Goal: Task Accomplishment & Management: Use online tool/utility

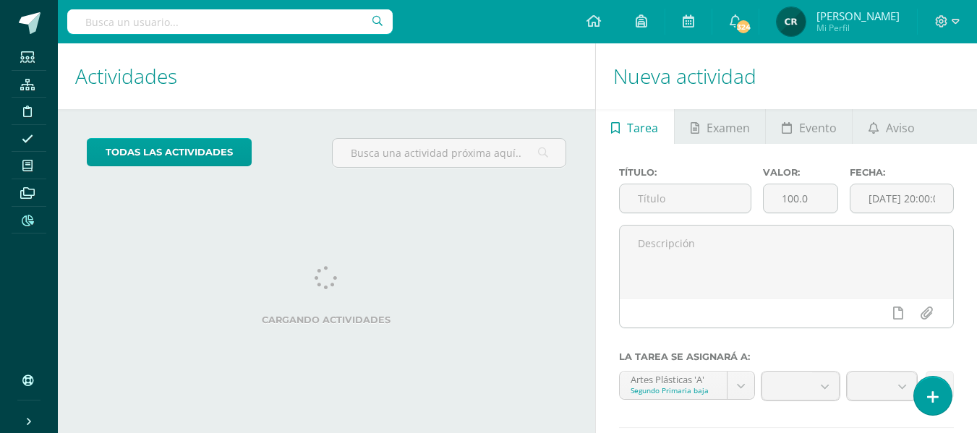
click at [27, 222] on icon at bounding box center [28, 221] width 12 height 12
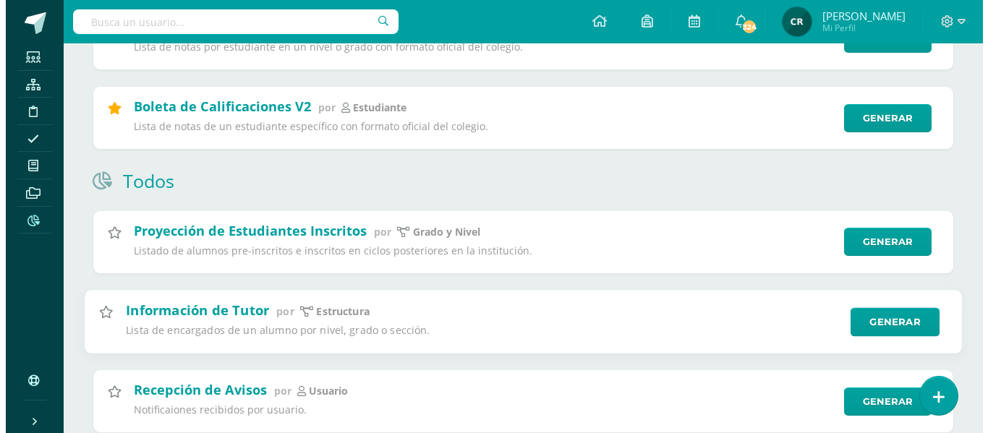
scroll to position [362, 0]
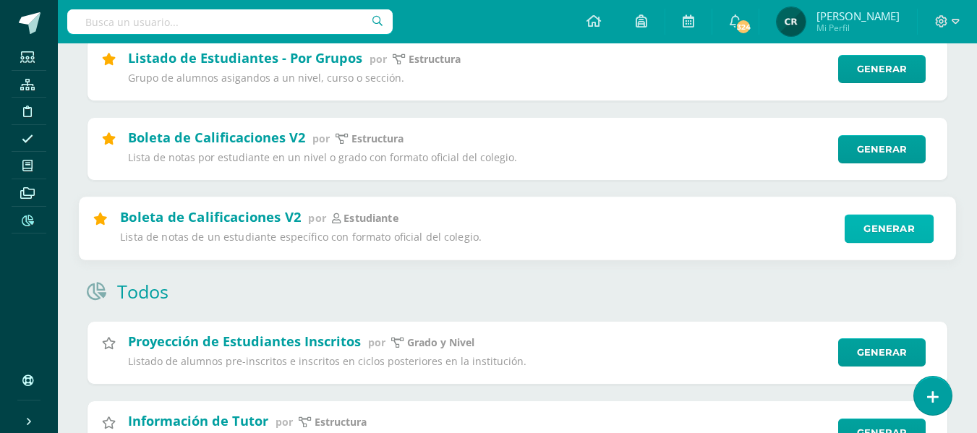
click at [882, 232] on link "Generar" at bounding box center [889, 228] width 89 height 29
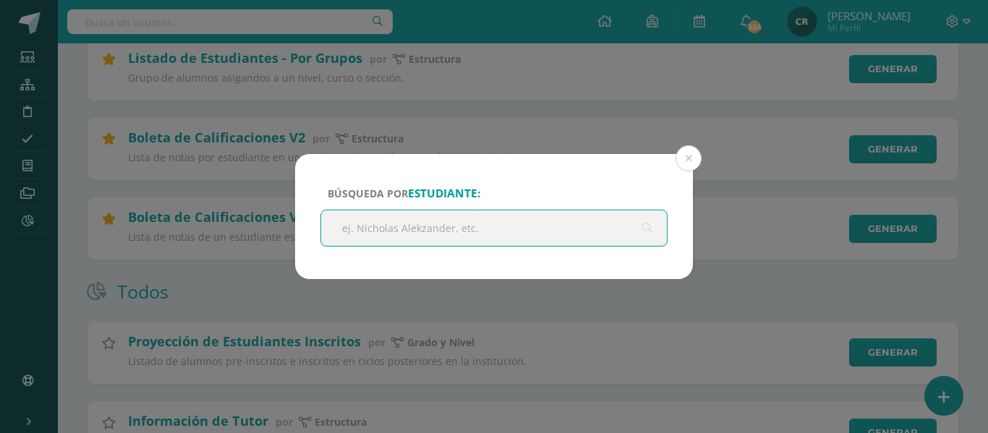
type input "Leah Marita Castillo Peralta"
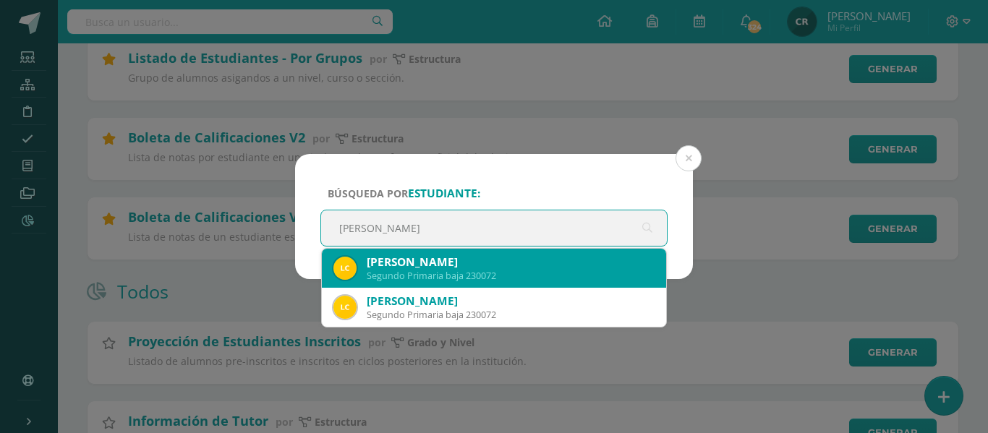
click at [545, 263] on div "Leah Marita Castillo Peralta" at bounding box center [511, 262] width 288 height 15
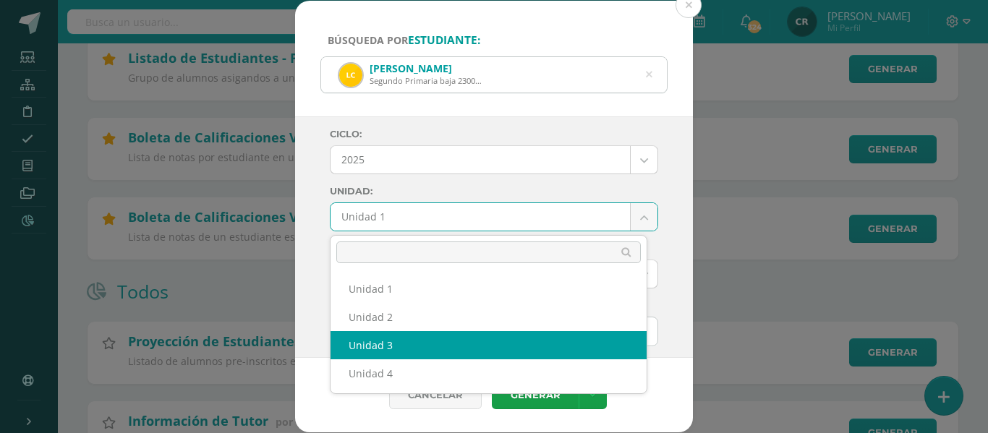
select select "Unidad 3"
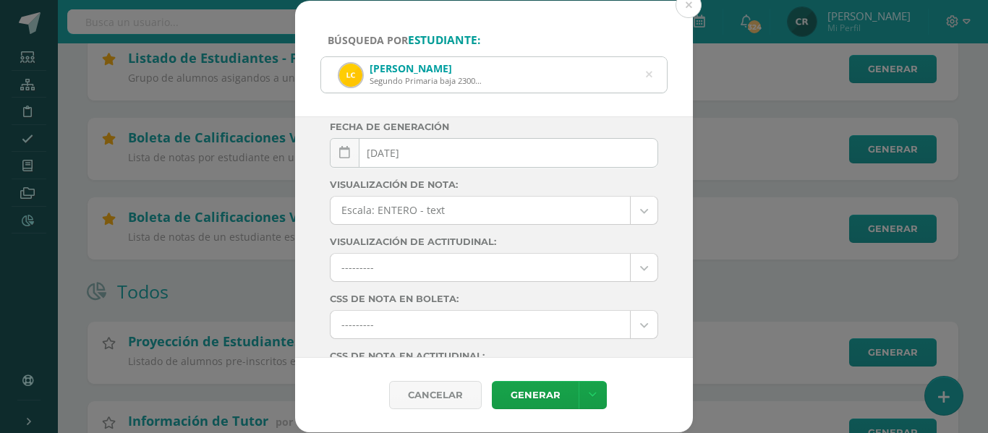
scroll to position [217, 0]
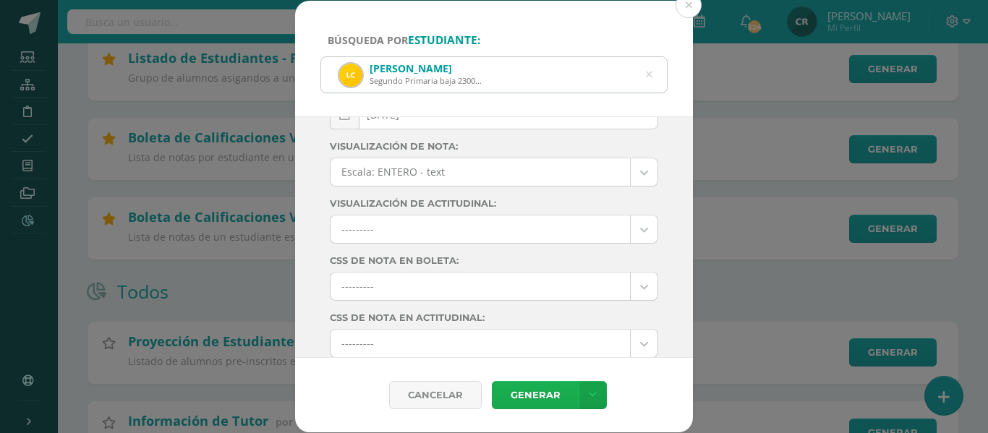
click at [545, 397] on link "Generar" at bounding box center [535, 395] width 87 height 28
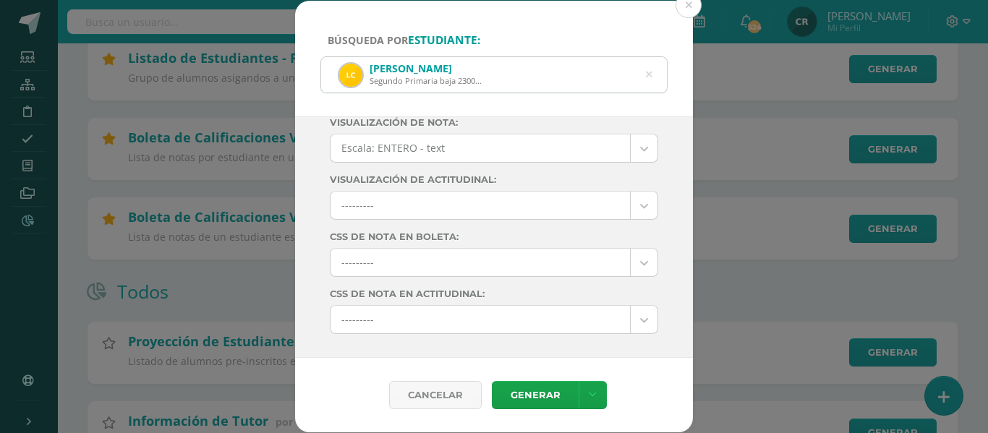
scroll to position [268, 0]
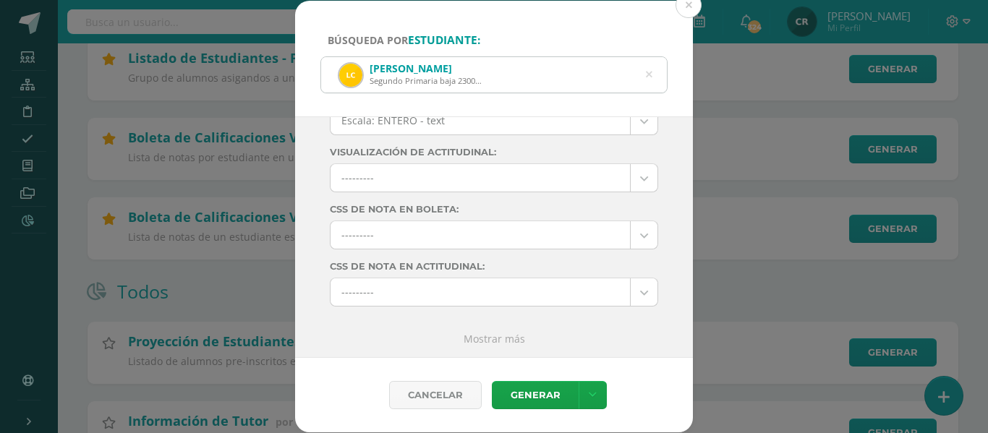
click at [511, 335] on link "Mostrar más" at bounding box center [494, 339] width 61 height 14
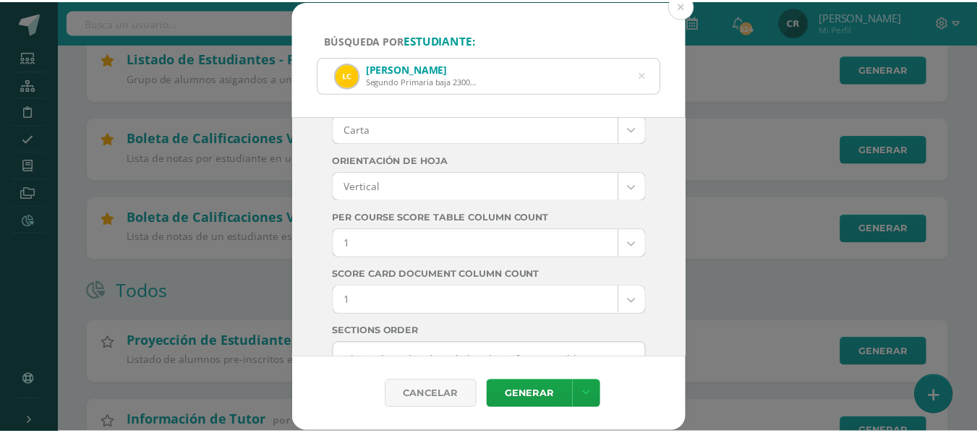
scroll to position [4092, 0]
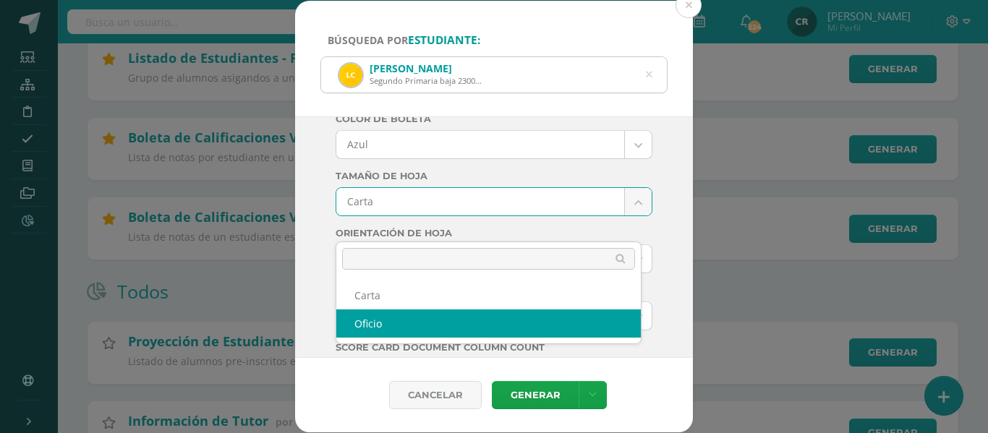
select select "US-Folio"
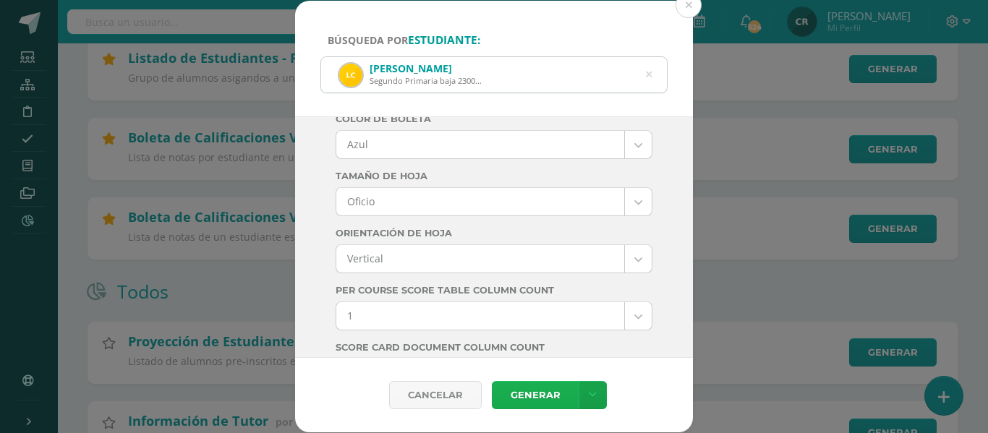
click at [541, 394] on link "Generar" at bounding box center [535, 395] width 87 height 28
click at [692, 5] on button at bounding box center [688, 5] width 26 height 26
